Goal: Find specific page/section: Find specific page/section

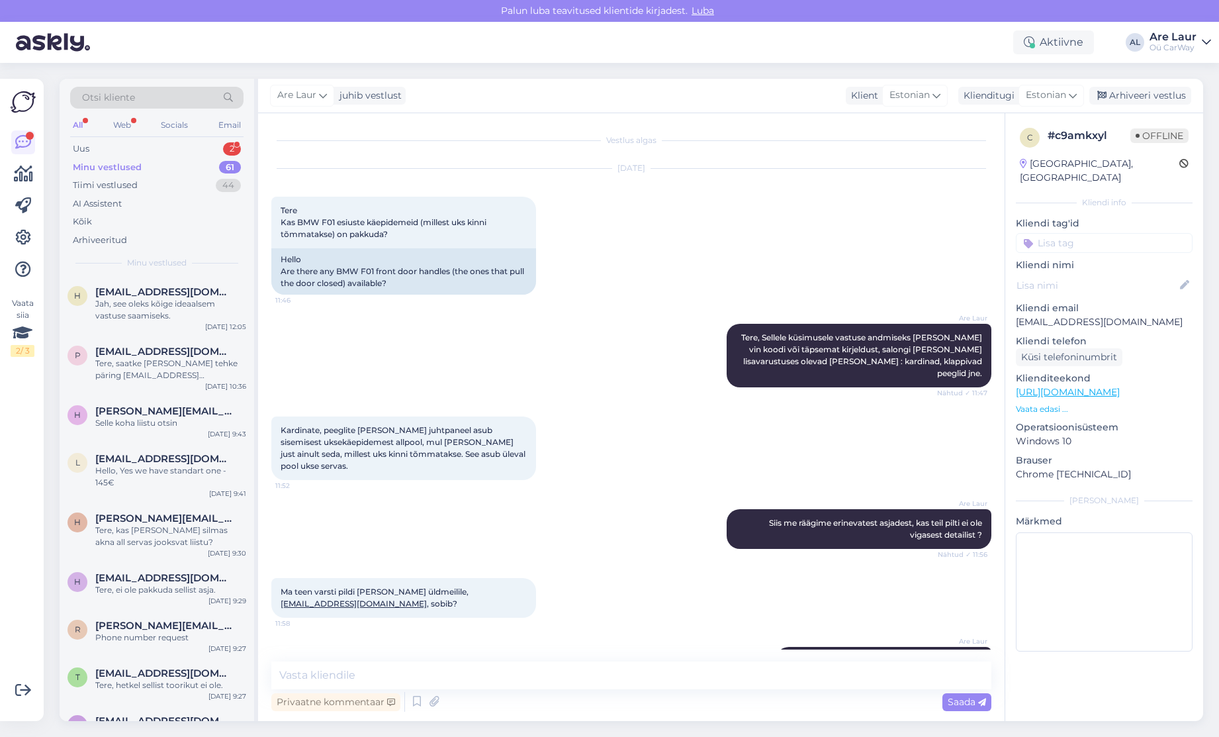
scroll to position [28, 0]
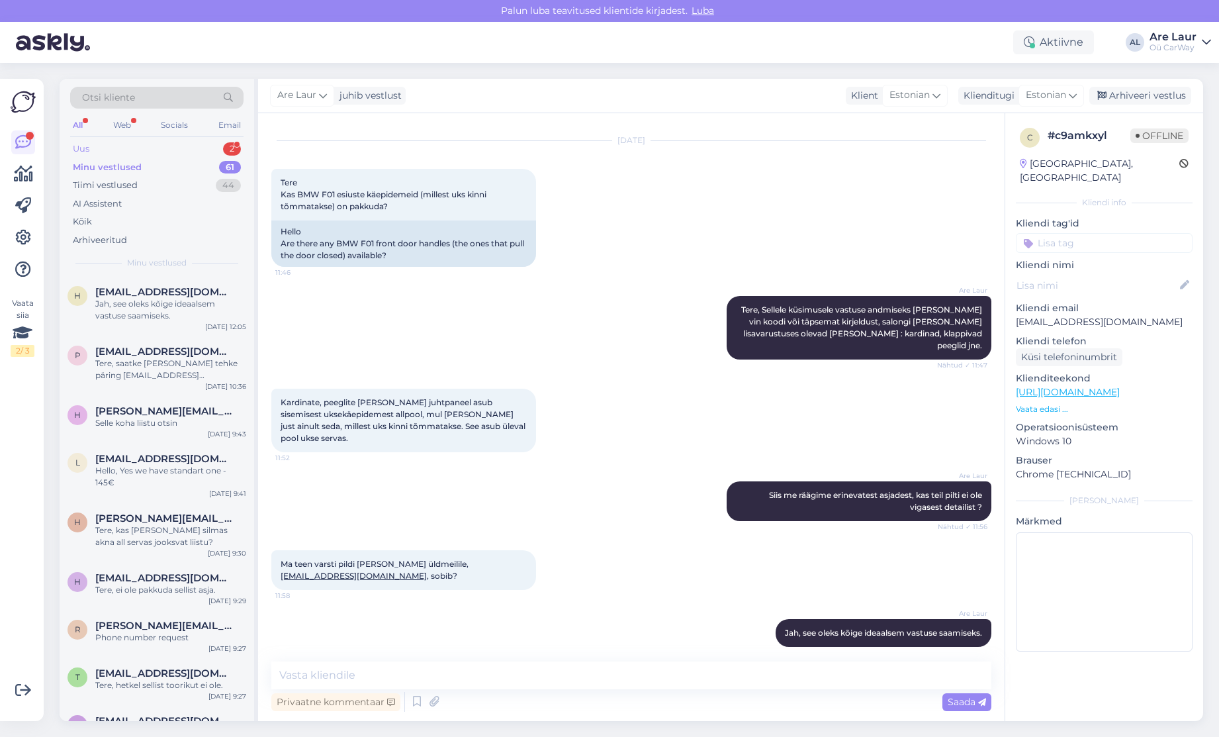
click at [95, 148] on div "Uus 2" at bounding box center [156, 149] width 173 height 19
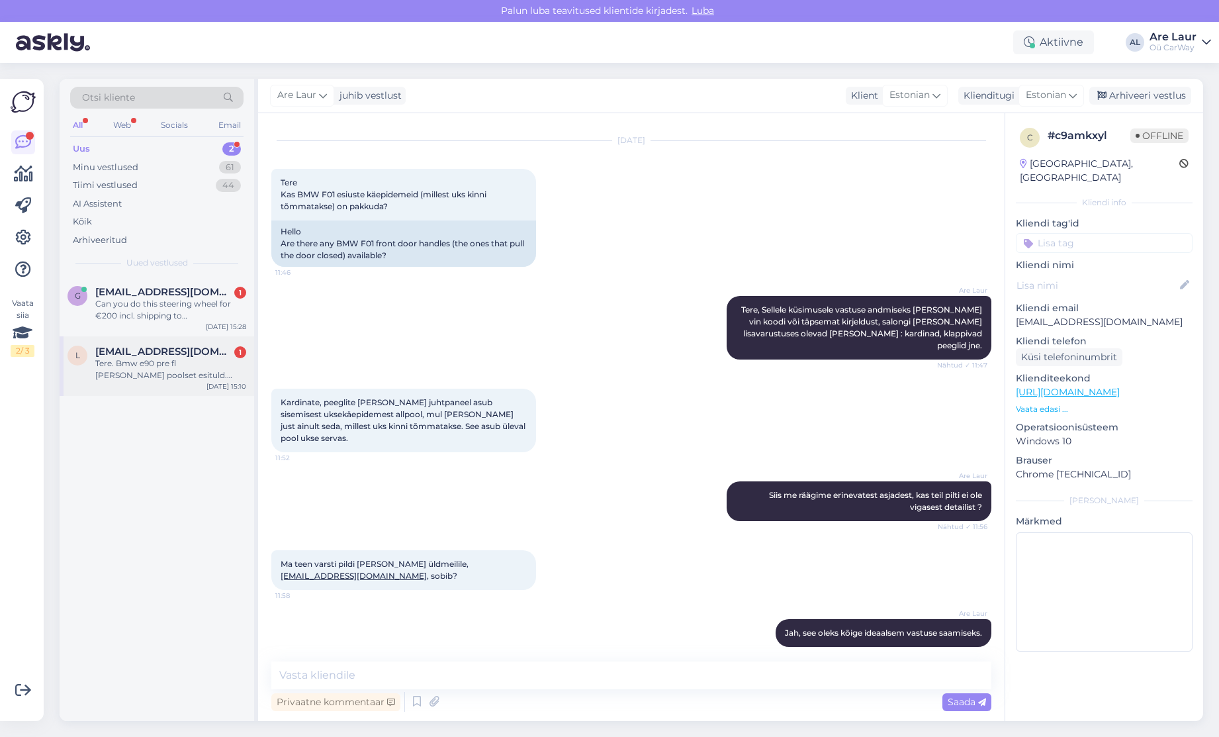
click at [163, 373] on div "Tere. Bmw e90 pre fl [PERSON_NAME] poolset esituld. Bixenon" at bounding box center [170, 369] width 151 height 24
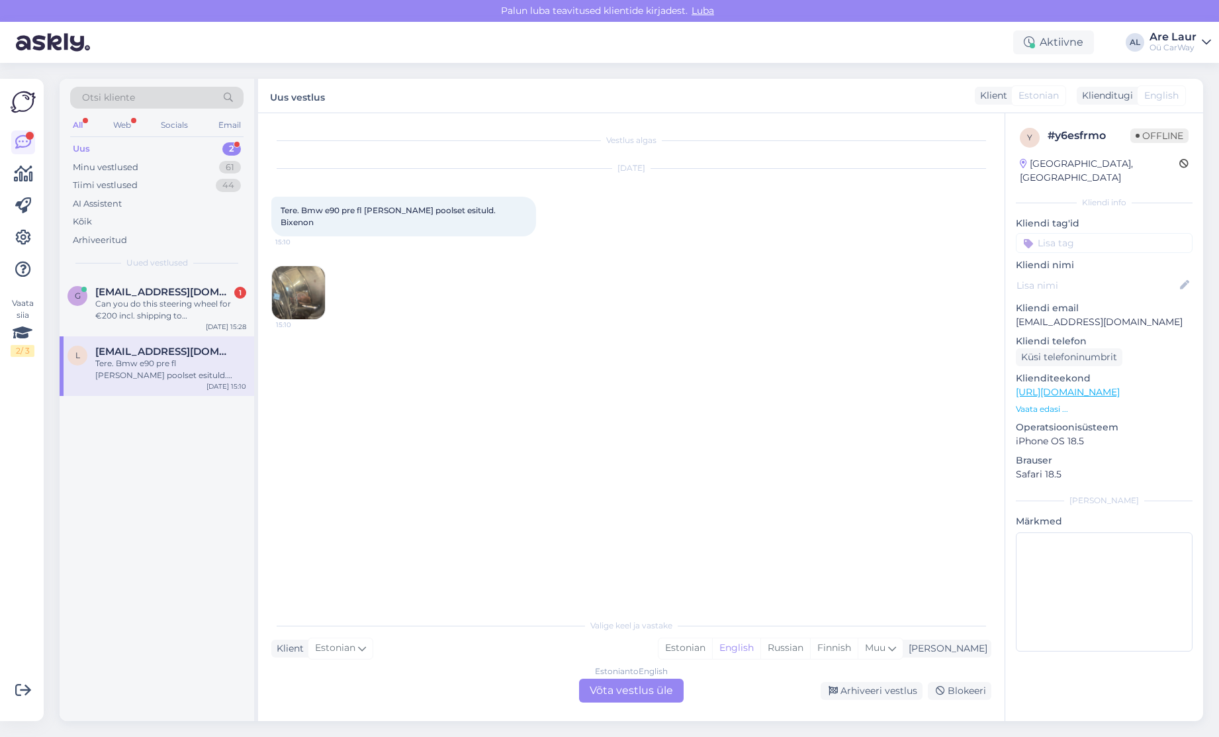
click at [295, 284] on img at bounding box center [298, 292] width 53 height 53
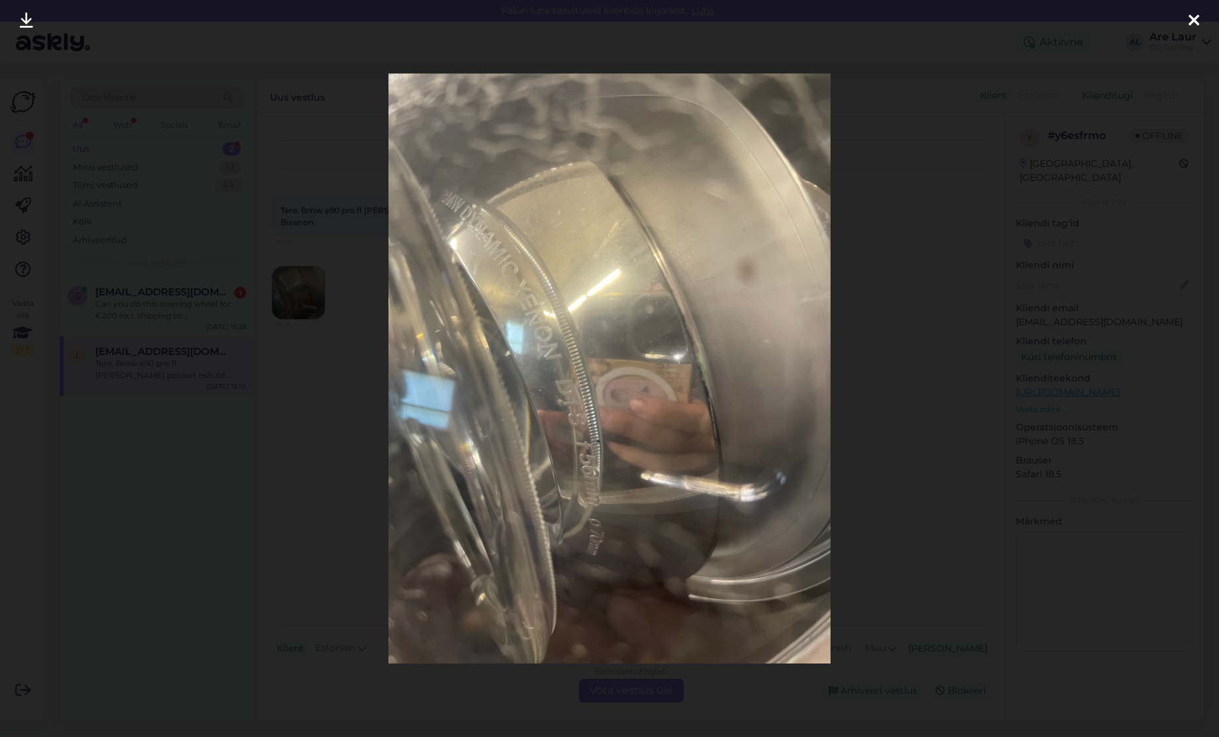
click at [1192, 23] on icon at bounding box center [1194, 21] width 11 height 17
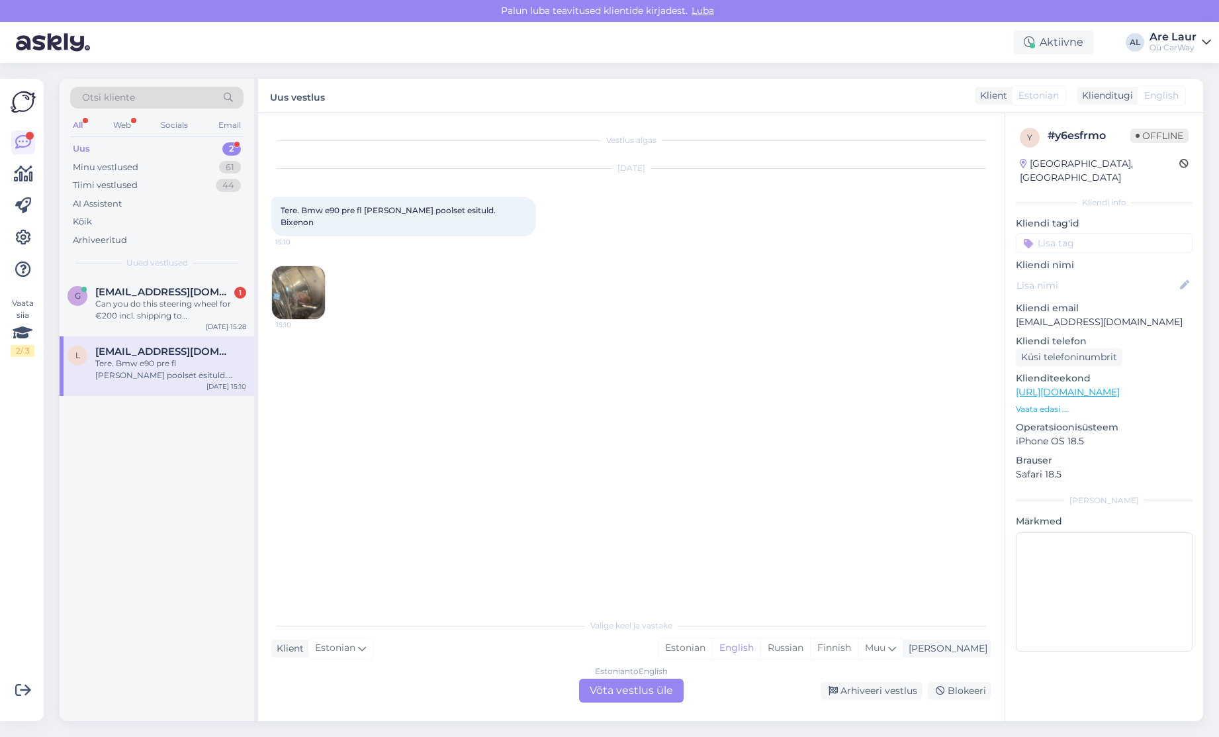
click at [1086, 386] on link "[URL][DOMAIN_NAME]" at bounding box center [1068, 392] width 104 height 12
click at [150, 299] on div "Can you do this steering wheel for €200 incl. shipping to [GEOGRAPHIC_DATA], [G…" at bounding box center [170, 310] width 151 height 24
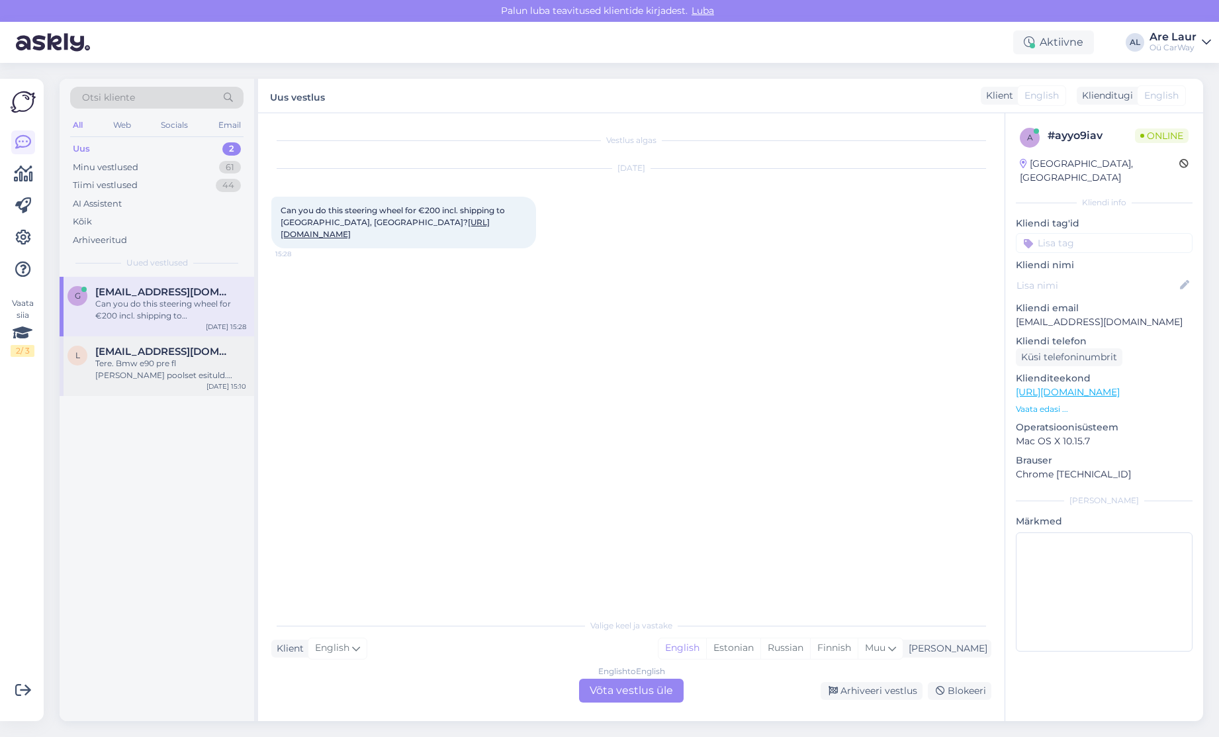
click at [158, 354] on span "[EMAIL_ADDRESS][DOMAIN_NAME]" at bounding box center [164, 352] width 138 height 12
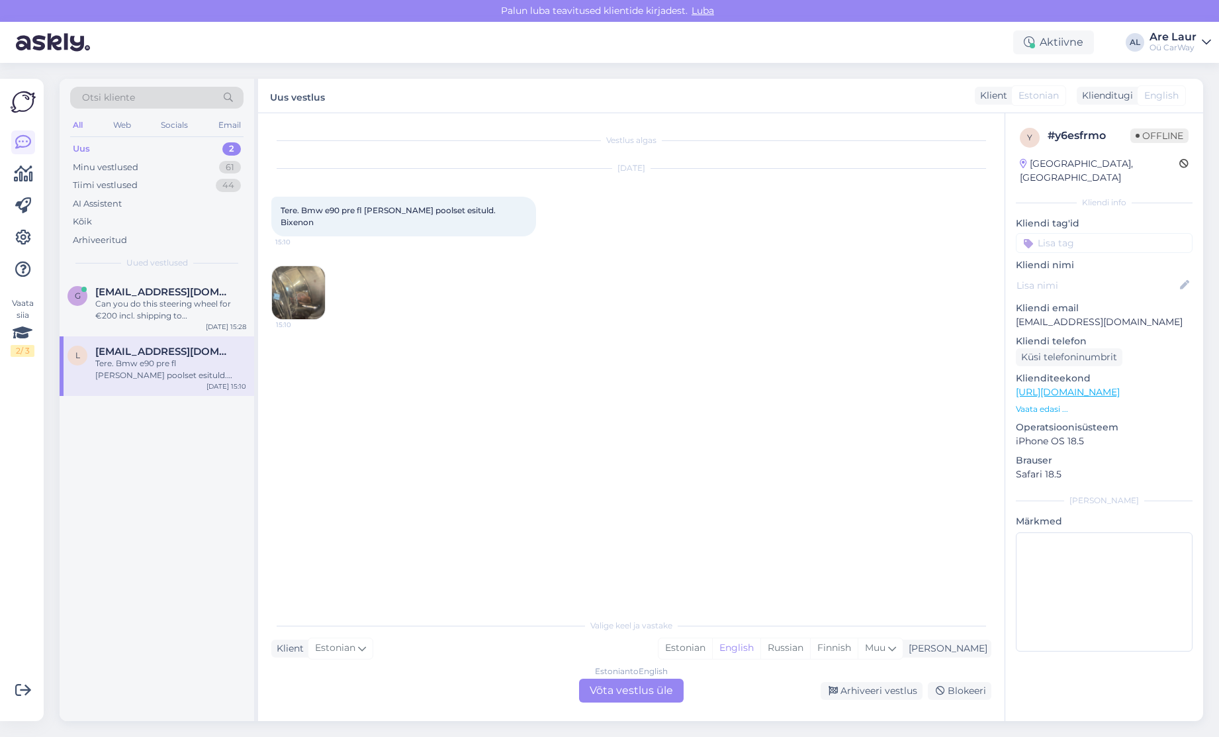
click at [645, 700] on div "Estonian to English Võta vestlus üle" at bounding box center [631, 691] width 105 height 24
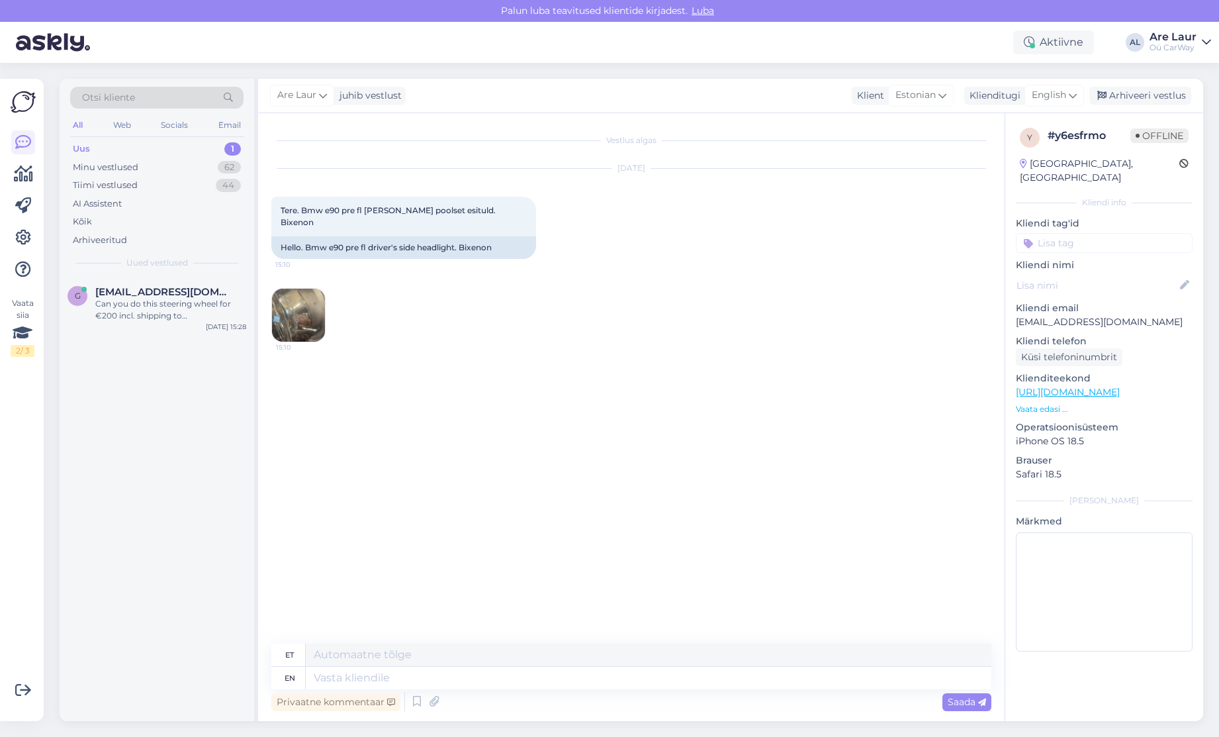
click at [138, 146] on div "Uus 1" at bounding box center [156, 149] width 173 height 19
click at [136, 284] on div "g [EMAIL_ADDRESS][DOMAIN_NAME] Can you do this steering wheel for €200 incl. sh…" at bounding box center [157, 307] width 195 height 60
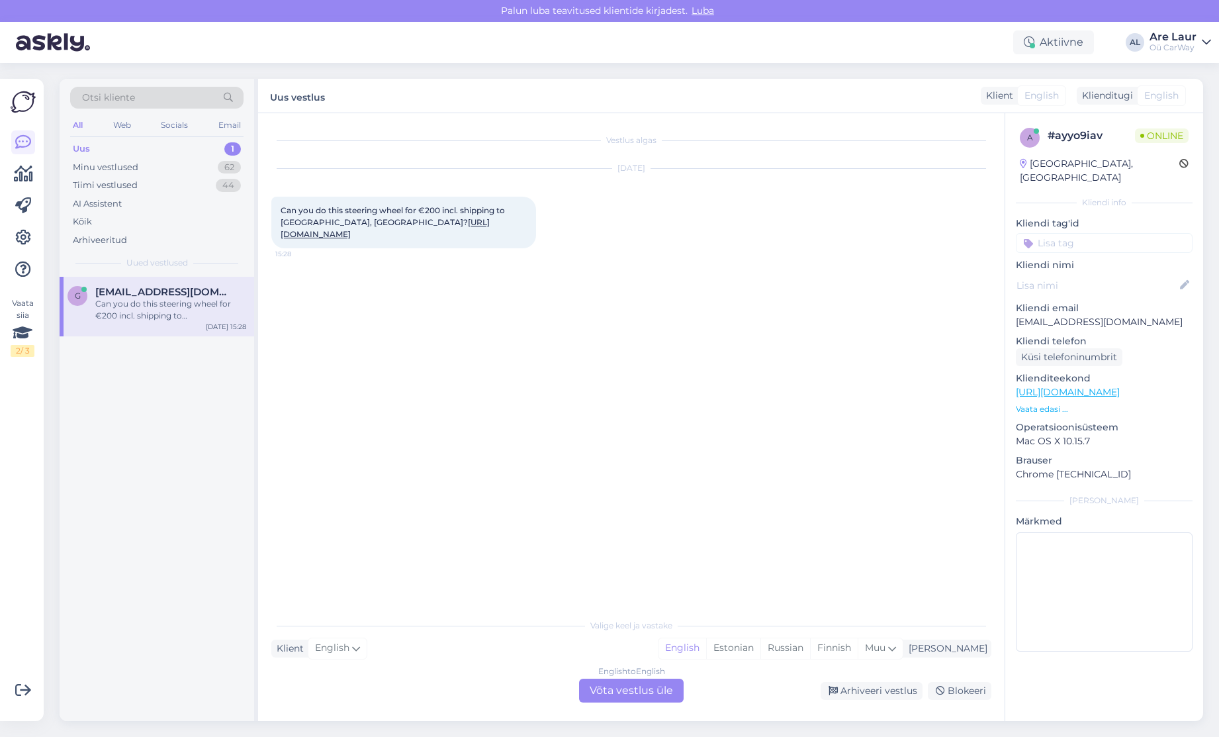
click at [384, 240] on div "Can you do this steering wheel for €200 incl. shipping to [GEOGRAPHIC_DATA], [G…" at bounding box center [403, 223] width 265 height 52
click at [383, 239] on link "[URL][DOMAIN_NAME]" at bounding box center [385, 228] width 209 height 22
